Goal: Information Seeking & Learning: Find specific fact

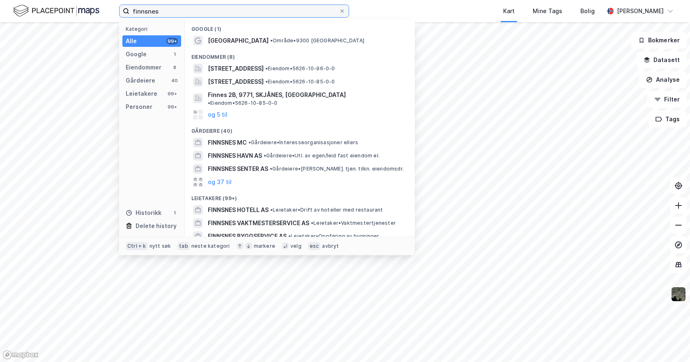
click at [159, 14] on input "finnsnes" at bounding box center [233, 11] width 209 height 12
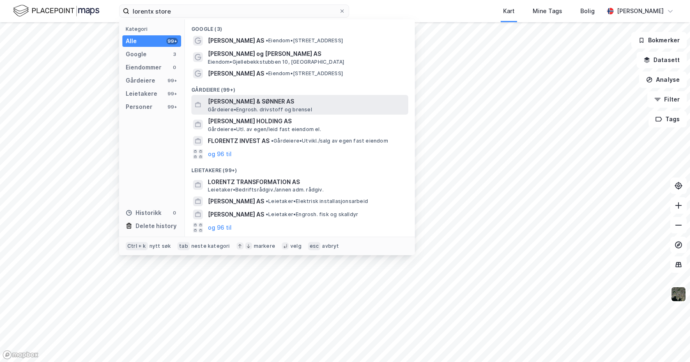
click at [244, 102] on span "[PERSON_NAME] & SØNNER AS" at bounding box center [306, 101] width 197 height 10
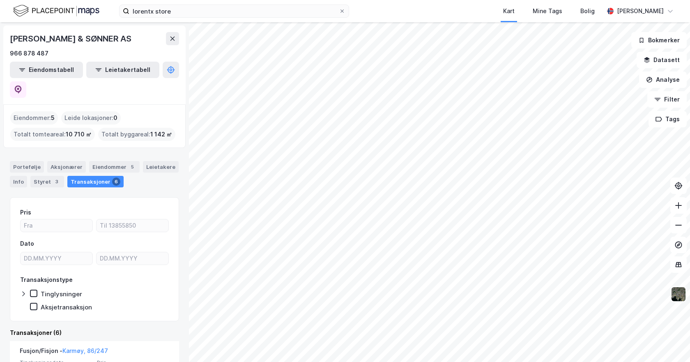
click at [678, 296] on img at bounding box center [679, 294] width 16 height 16
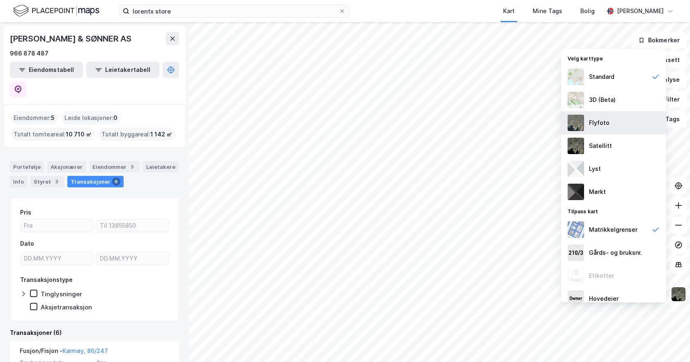
click at [590, 119] on div "Flyfoto" at bounding box center [599, 123] width 21 height 10
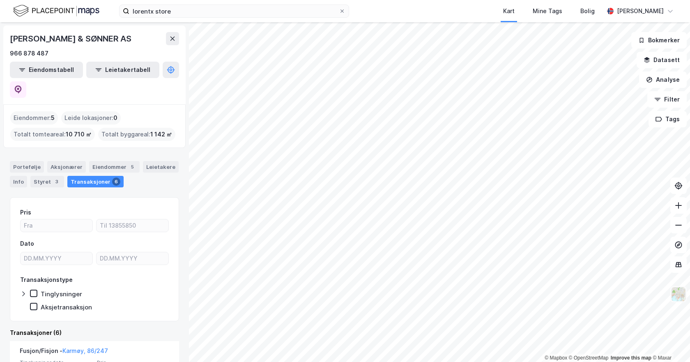
click at [684, 298] on img at bounding box center [679, 294] width 16 height 16
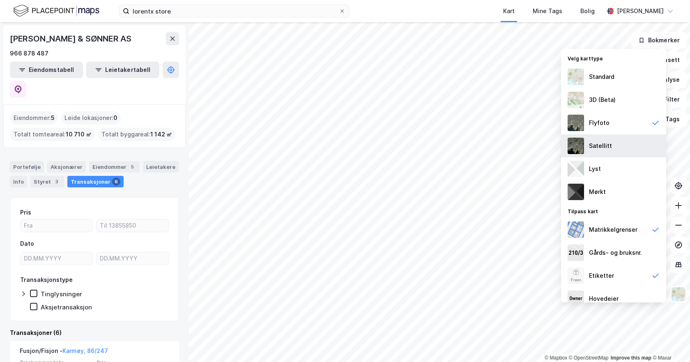
click at [601, 142] on div "Satellitt" at bounding box center [600, 146] width 23 height 10
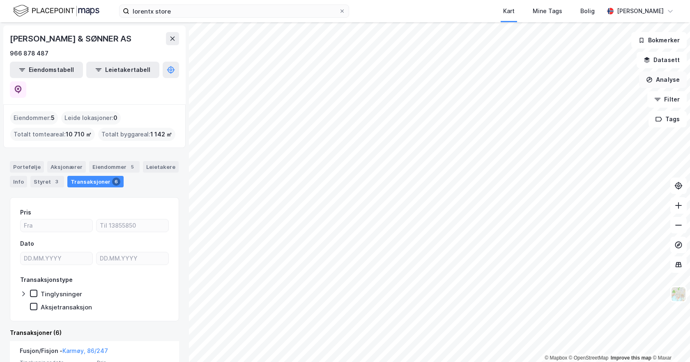
click at [665, 85] on button "Analyse" at bounding box center [663, 79] width 48 height 16
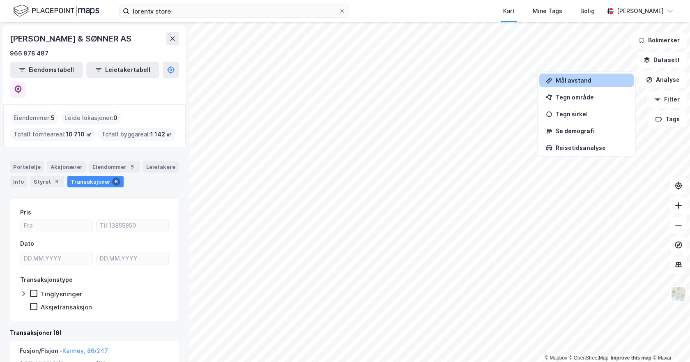
click at [573, 85] on div "Mål avstand" at bounding box center [586, 81] width 94 height 14
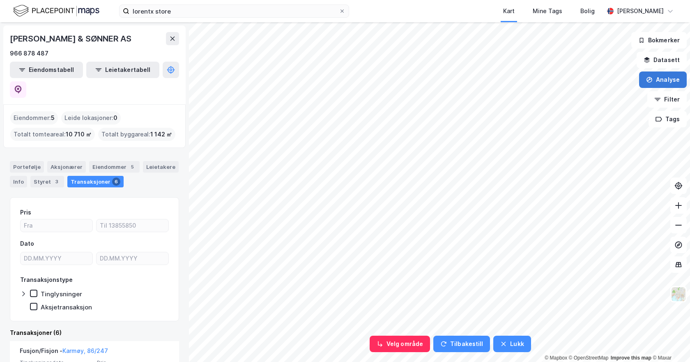
click at [663, 80] on button "Analyse" at bounding box center [663, 79] width 48 height 16
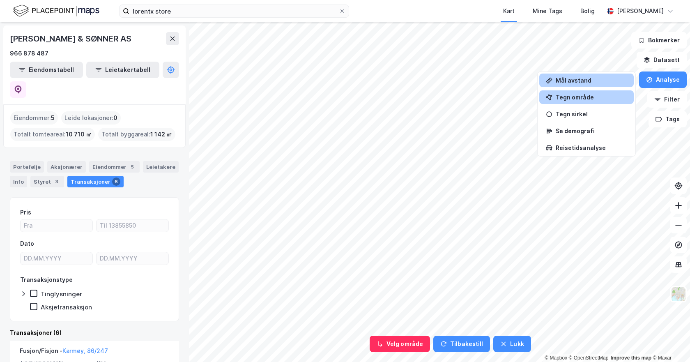
click at [594, 97] on div "Tegn område" at bounding box center [591, 97] width 71 height 7
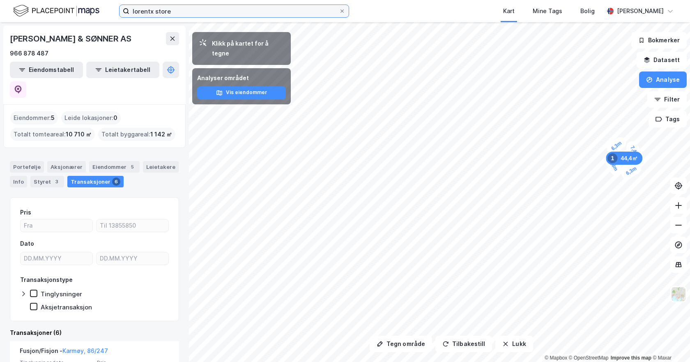
click at [191, 12] on input "lorentx store" at bounding box center [233, 11] width 209 height 12
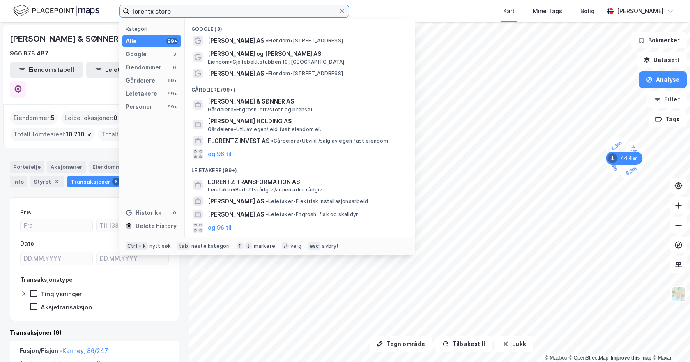
click at [191, 12] on input "lorentx store" at bounding box center [233, 11] width 209 height 12
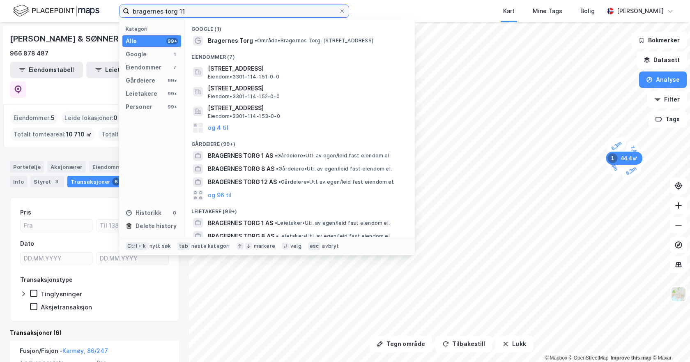
type input "bragernes torg 11"
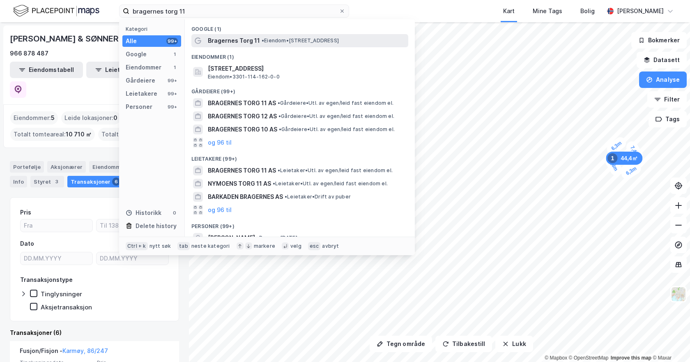
click at [237, 43] on span "Bragernes Torg 11" at bounding box center [234, 41] width 52 height 10
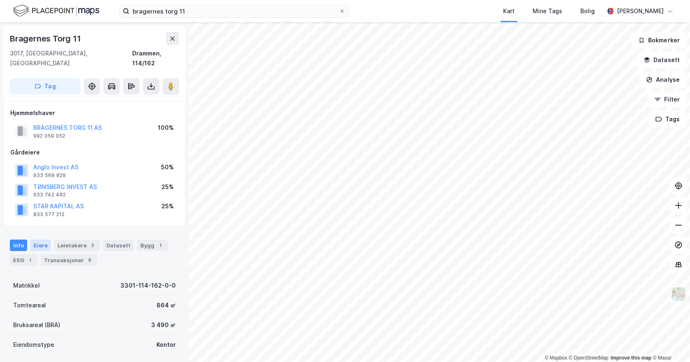
click at [44, 239] on div "Eiere" at bounding box center [40, 244] width 21 height 11
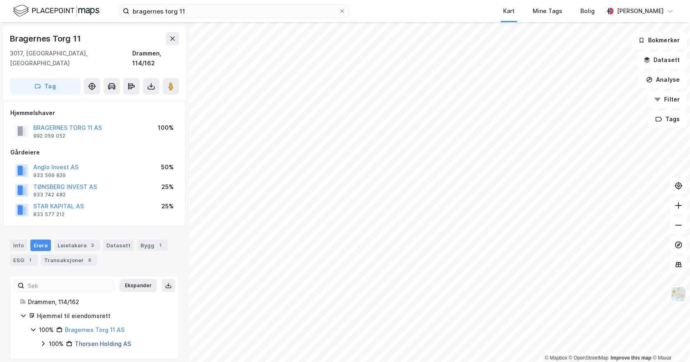
click at [91, 340] on link "Thorsen Holding AS" at bounding box center [103, 343] width 56 height 7
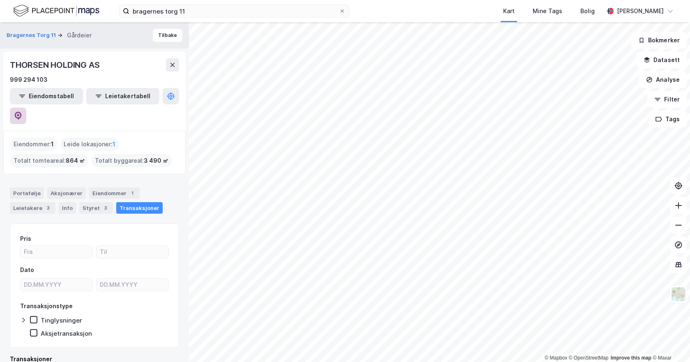
click at [22, 112] on icon at bounding box center [18, 116] width 7 height 8
